Goal: Book appointment/travel/reservation

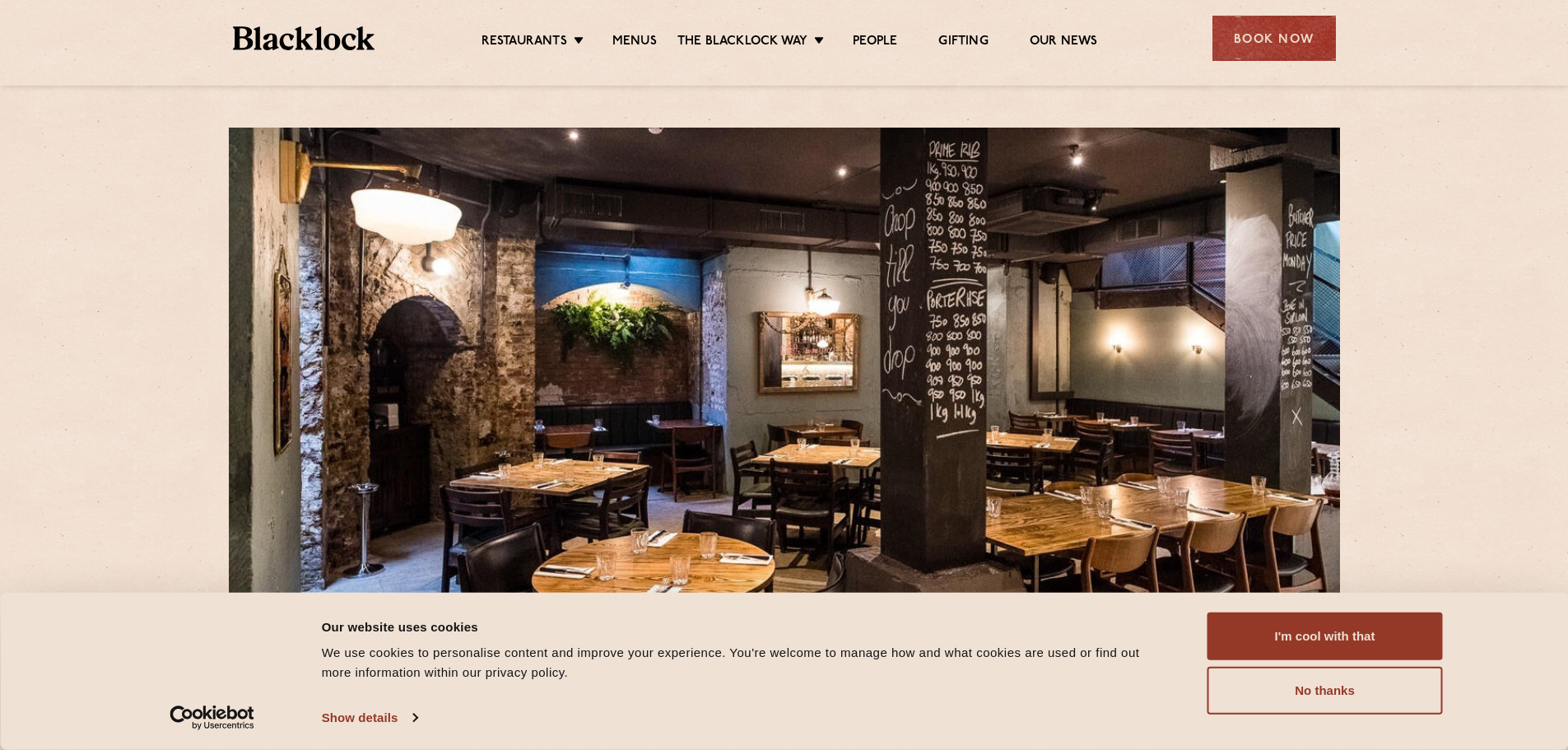
click at [1269, 33] on div "Book Now" at bounding box center [1275, 38] width 124 height 45
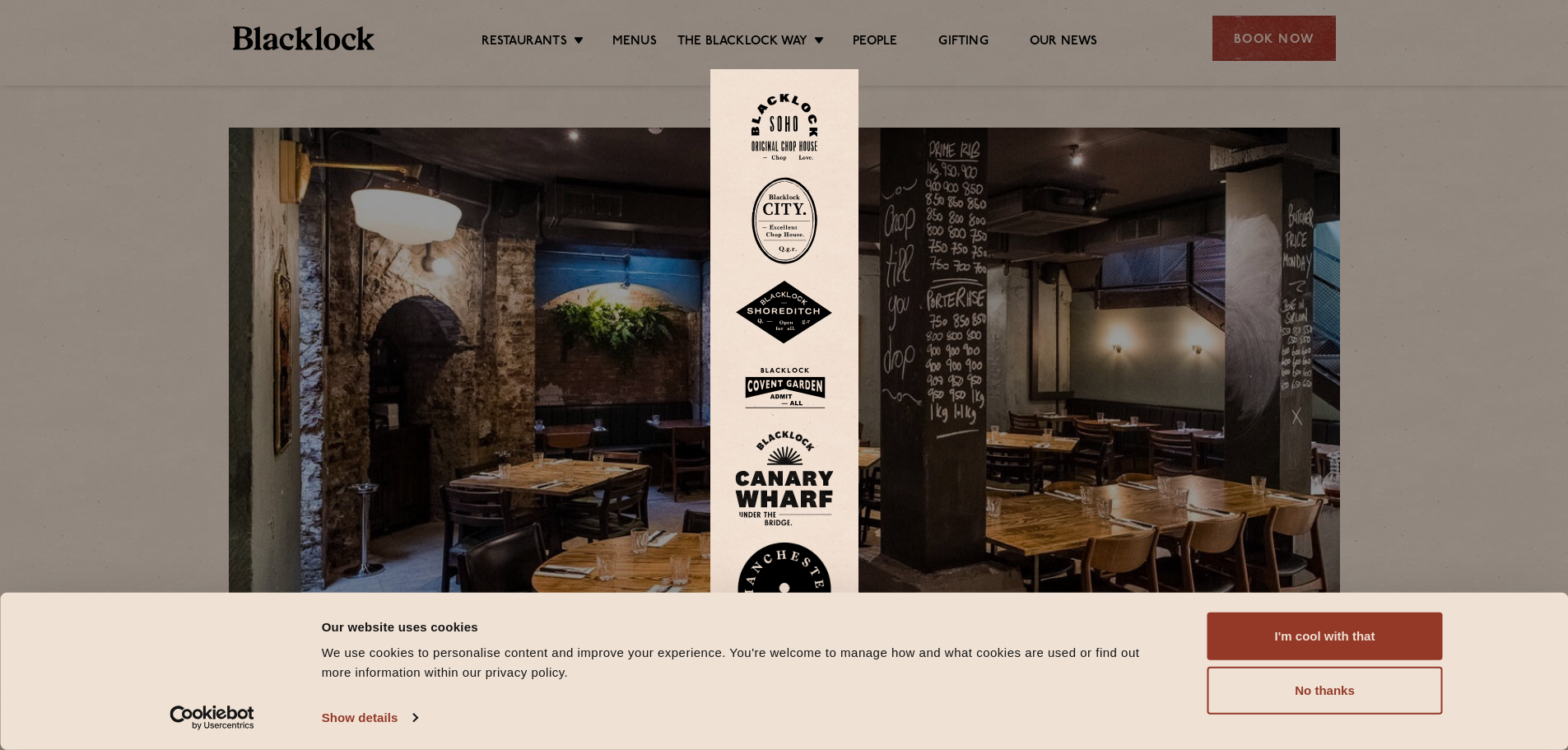
click at [778, 211] on img at bounding box center [784, 220] width 66 height 87
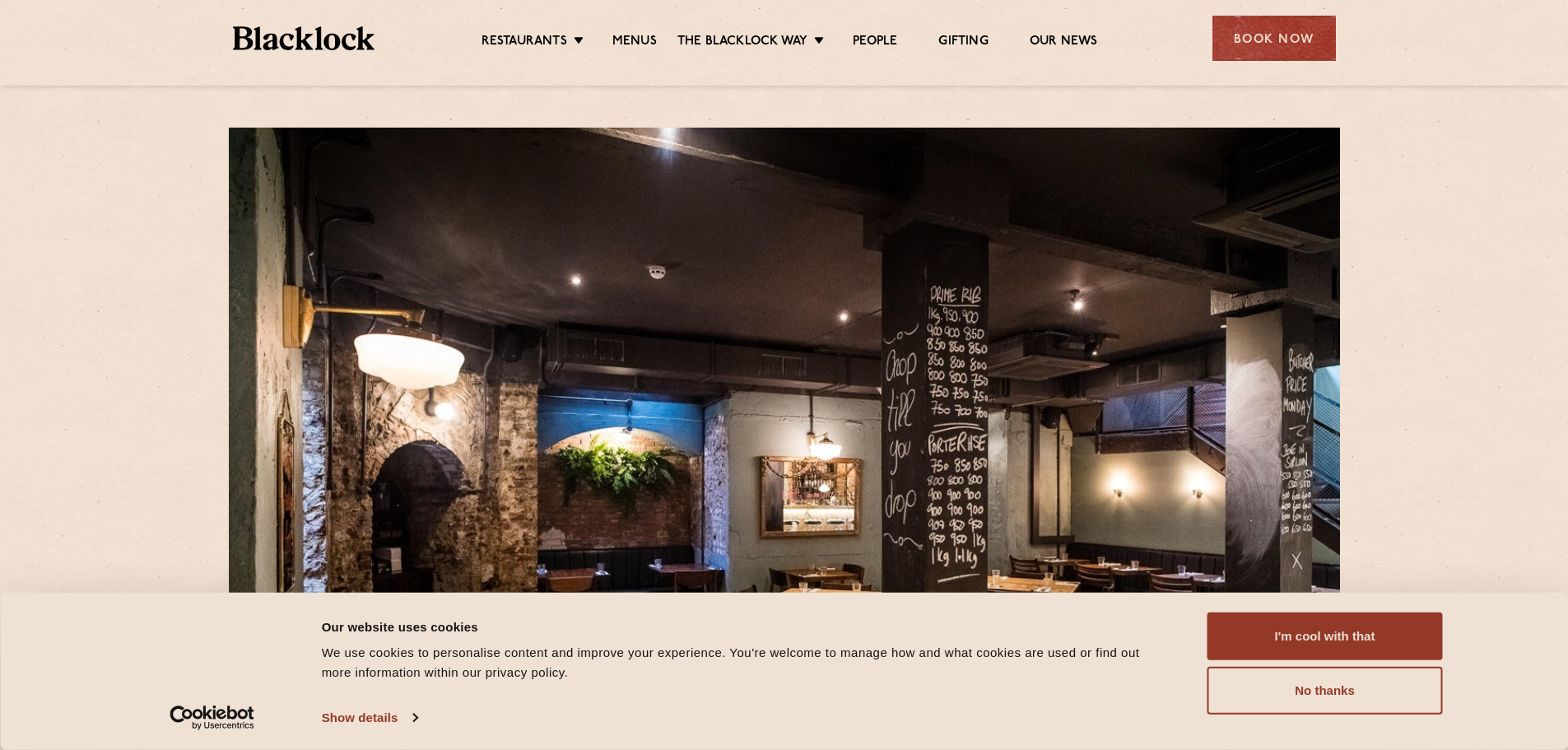
click at [1270, 610] on div "Consent Details [#IABV2SETTINGS#] About Our website uses cookies We use cookies…" at bounding box center [784, 671] width 1568 height 157
click at [1274, 613] on button "I'm cool with that" at bounding box center [1325, 637] width 236 height 48
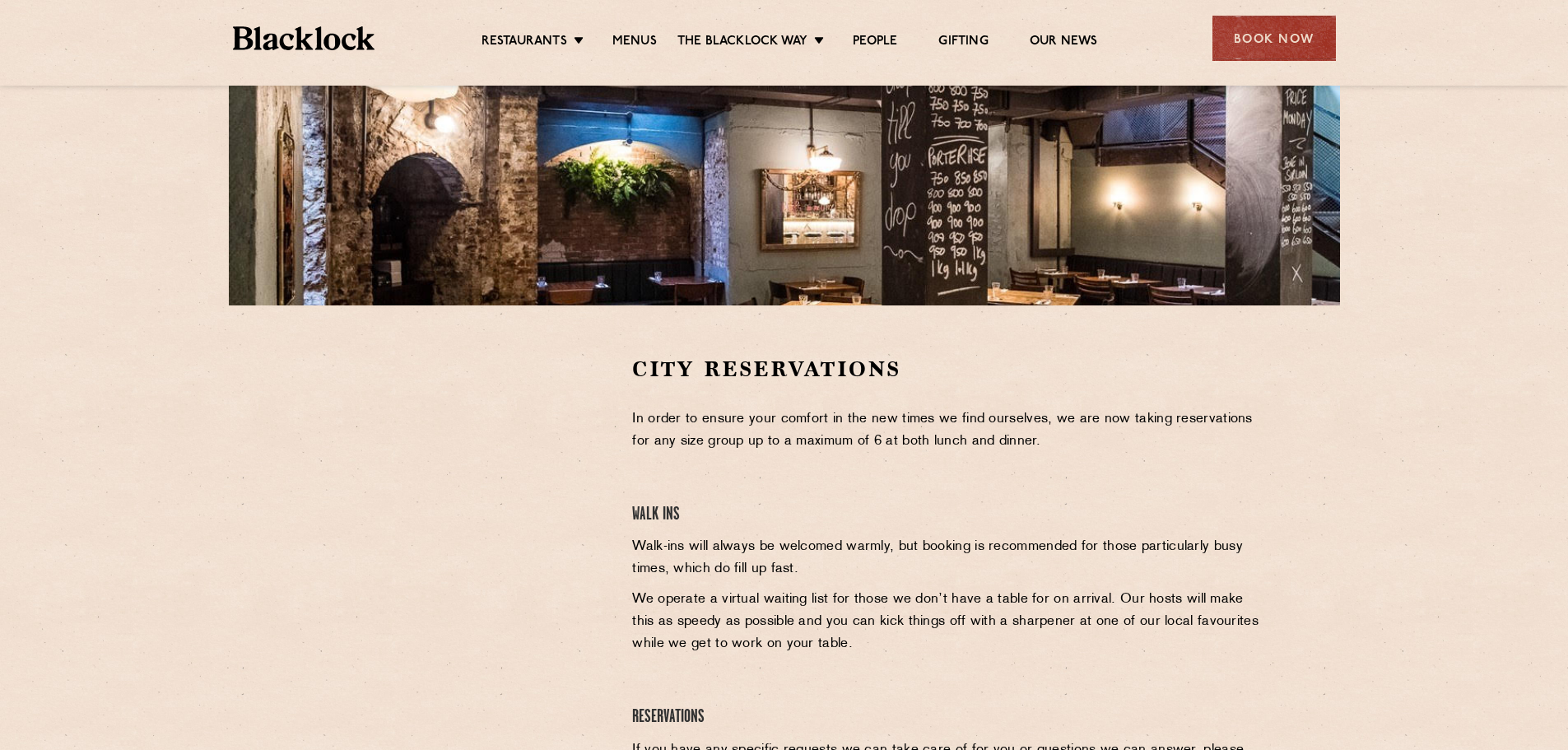
scroll to position [412, 0]
